Goal: Find specific page/section: Find specific page/section

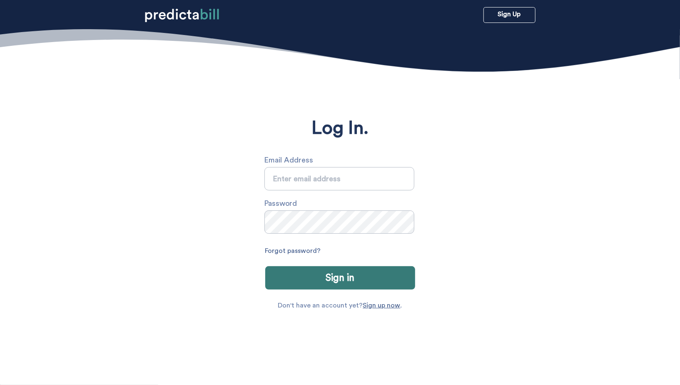
type input "[PERSON_NAME][EMAIL_ADDRESS][PERSON_NAME][DOMAIN_NAME]"
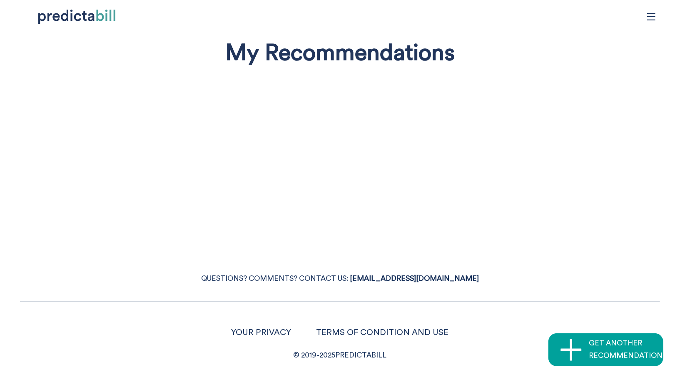
click at [655, 17] on icon "menu" at bounding box center [651, 16] width 9 height 9
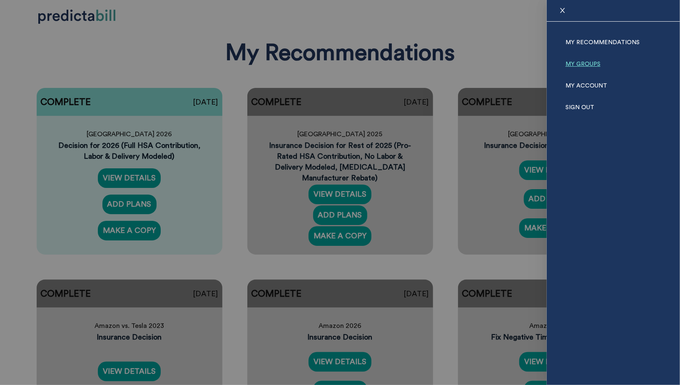
click at [582, 62] on link "My Groups" at bounding box center [582, 64] width 35 height 22
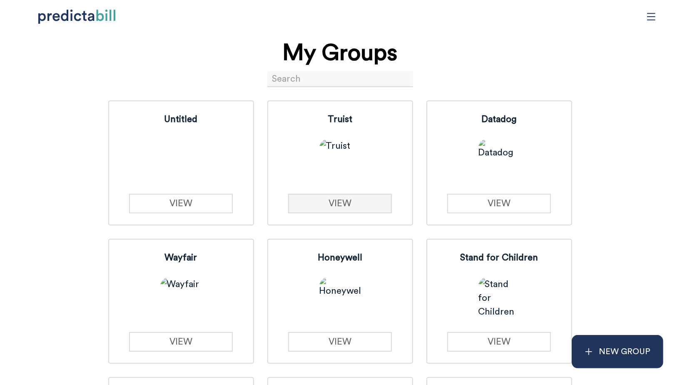
click at [357, 202] on link "VIEW" at bounding box center [340, 204] width 104 height 20
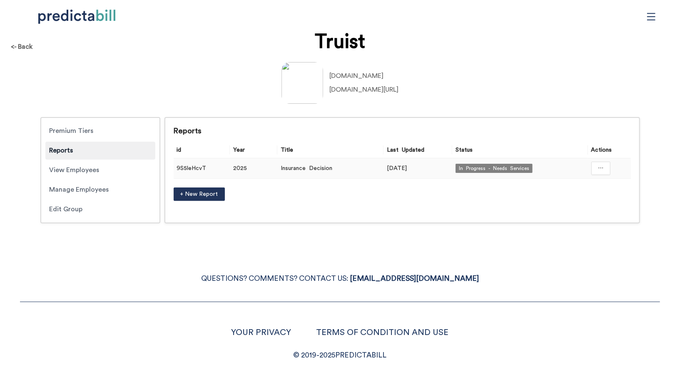
click at [614, 164] on td at bounding box center [609, 168] width 43 height 20
click at [601, 166] on icon "ellipsis" at bounding box center [601, 168] width 6 height 6
click at [595, 191] on span "Open in a new tab" at bounding box center [601, 190] width 55 height 9
